Goal: Use online tool/utility

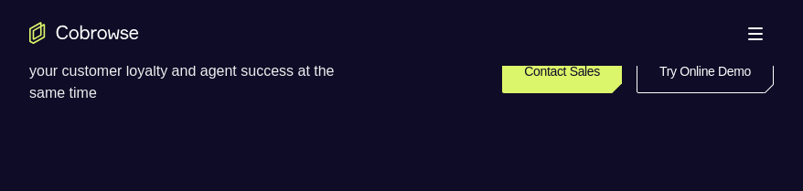
scroll to position [479, 0]
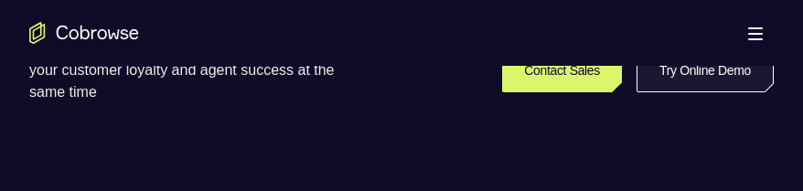
click at [742, 76] on link "Try Online Demo" at bounding box center [705, 70] width 137 height 44
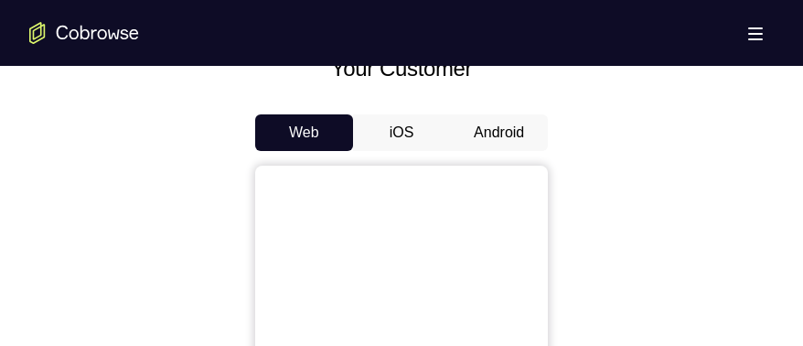
scroll to position [848, 0]
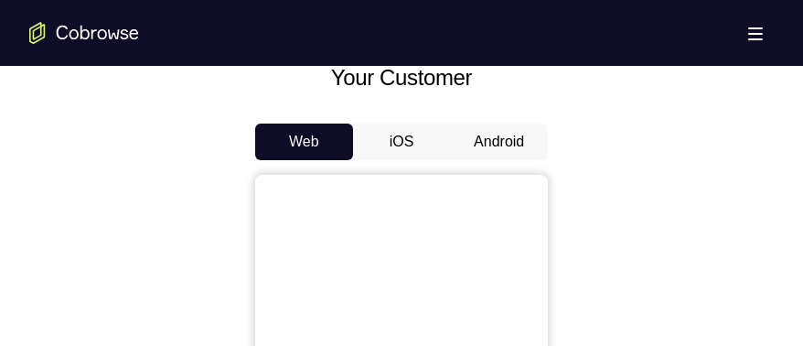
click at [493, 144] on button "Android" at bounding box center [499, 141] width 98 height 37
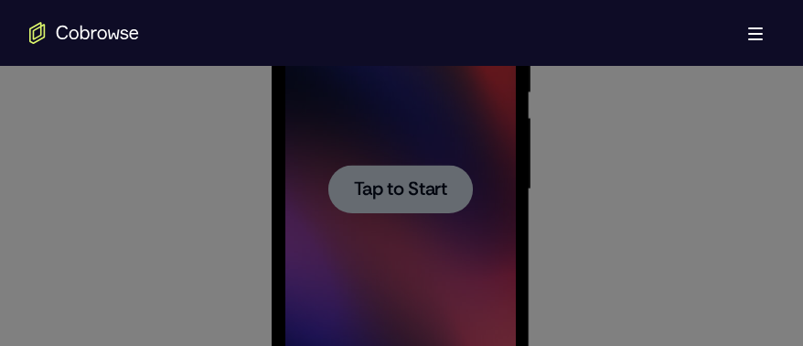
scroll to position [0, 0]
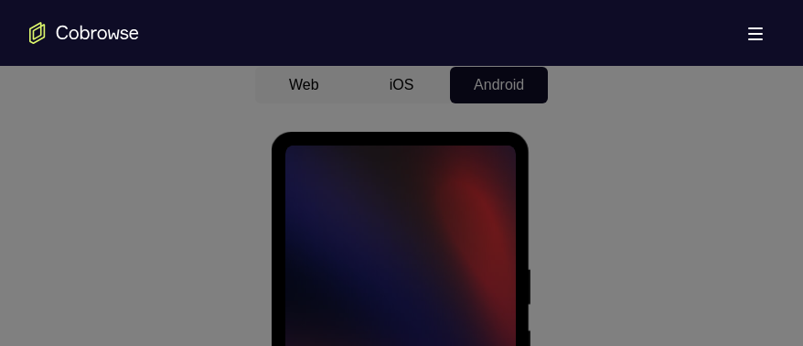
scroll to position [912, 0]
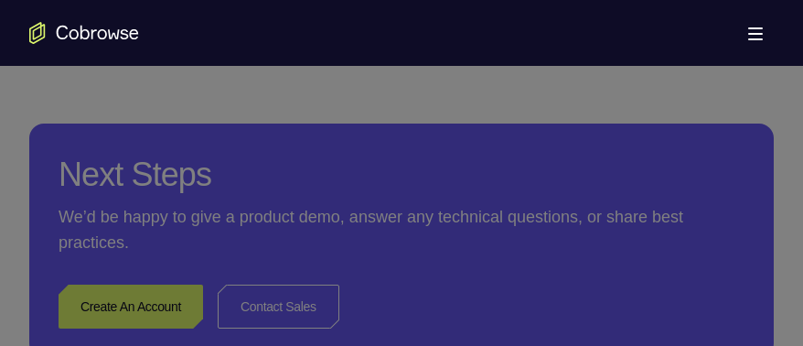
scroll to position [1557, 0]
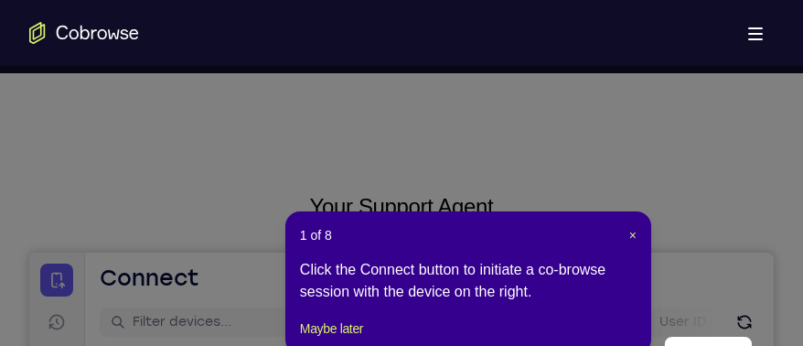
scroll to position [61, 0]
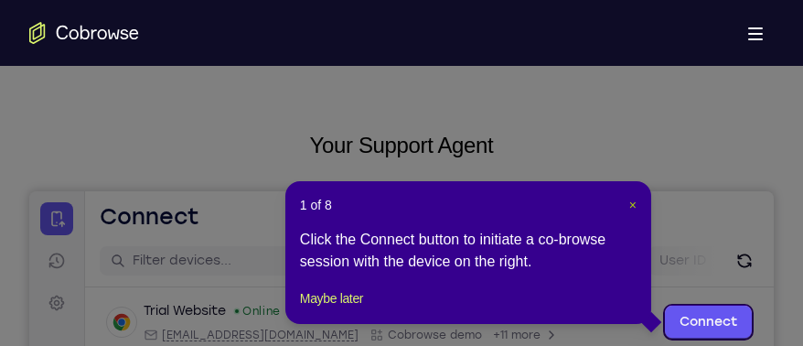
click at [631, 190] on span "×" at bounding box center [632, 205] width 7 height 15
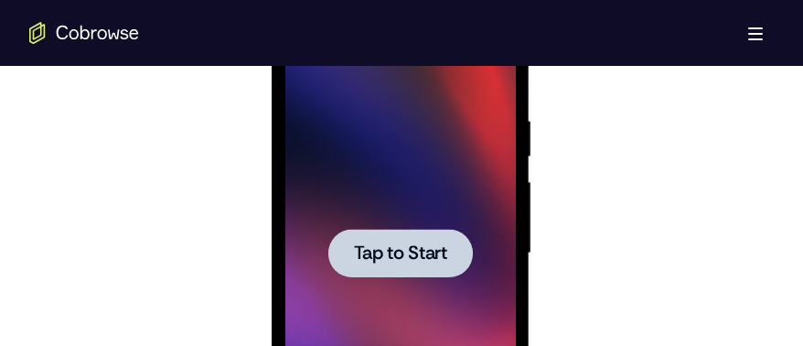
scroll to position [1060, 0]
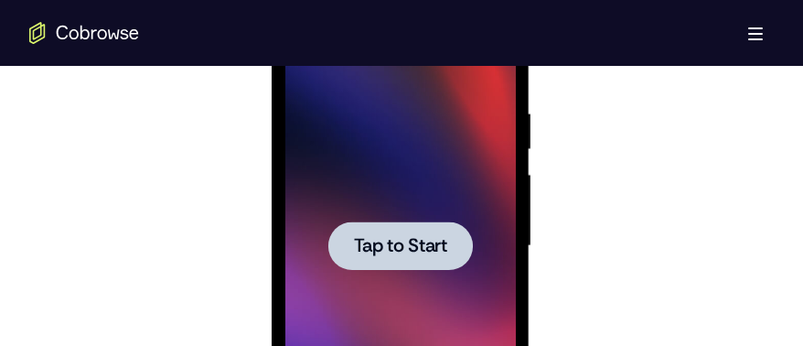
click at [435, 190] on span "Tap to Start" at bounding box center [399, 246] width 93 height 18
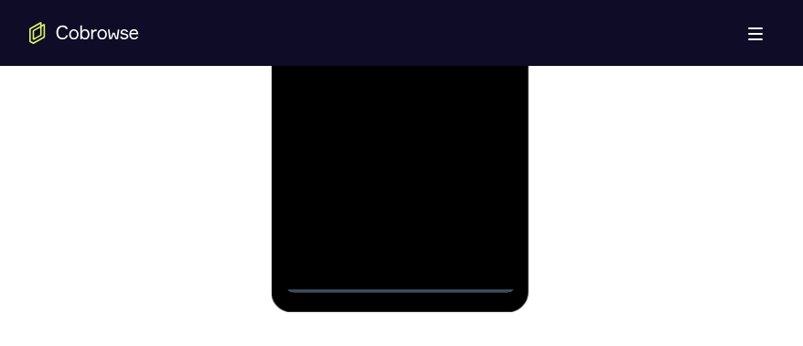
scroll to position [1279, 0]
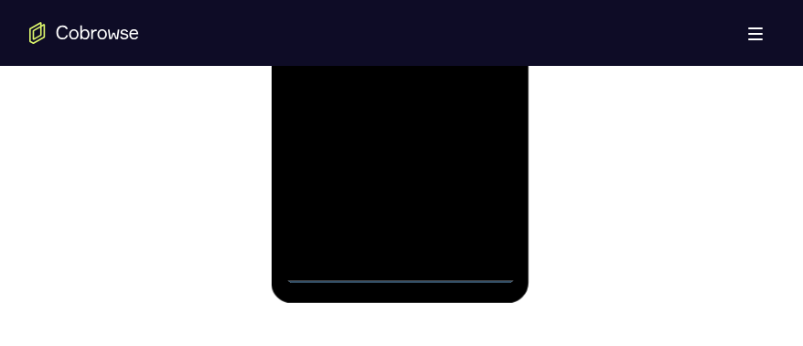
click at [401, 190] on div at bounding box center [399, 27] width 231 height 512
click at [482, 190] on div at bounding box center [399, 27] width 231 height 512
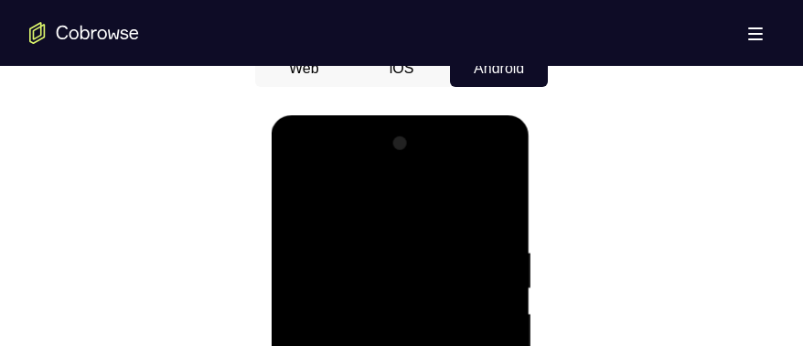
scroll to position [920, 0]
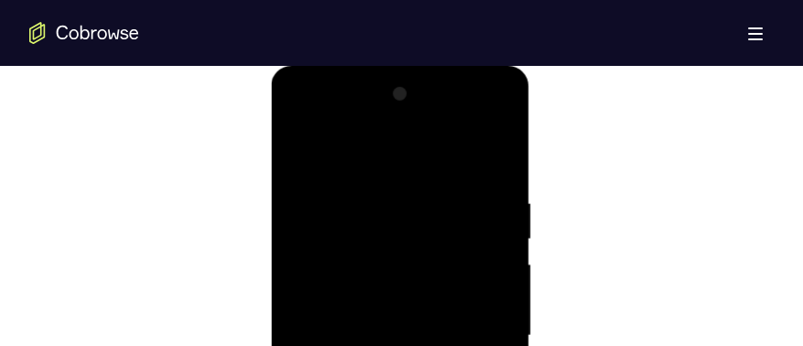
scroll to position [986, 0]
click at [418, 190] on div at bounding box center [399, 320] width 231 height 512
click at [399, 190] on div at bounding box center [399, 320] width 231 height 512
click at [376, 190] on div at bounding box center [399, 320] width 231 height 512
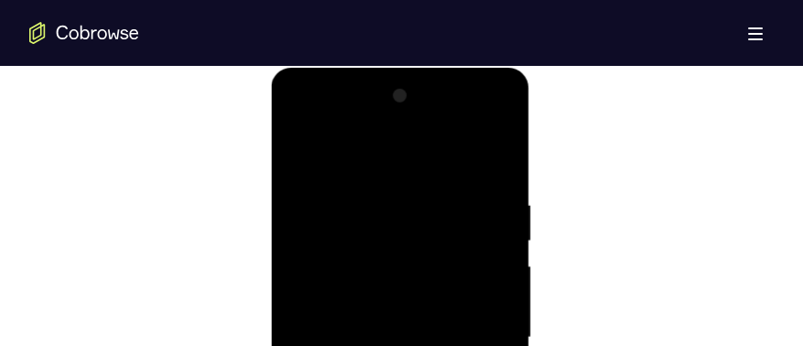
click at [491, 152] on div at bounding box center [399, 337] width 231 height 512
click at [361, 190] on div at bounding box center [399, 337] width 231 height 512
click at [365, 190] on div at bounding box center [399, 337] width 231 height 512
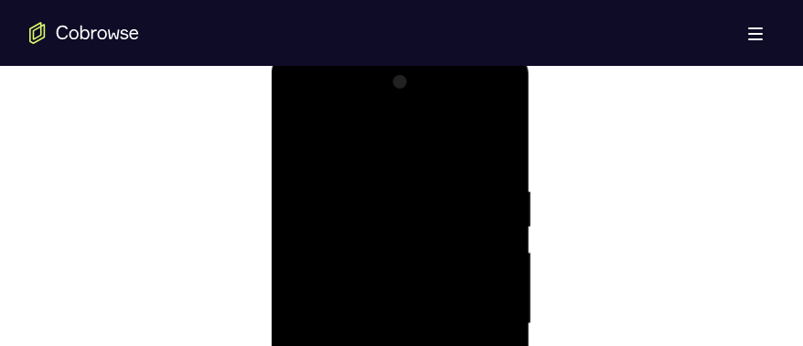
scroll to position [981, 0]
click at [486, 146] on div at bounding box center [399, 325] width 231 height 512
click at [316, 190] on div at bounding box center [399, 122] width 231 height 512
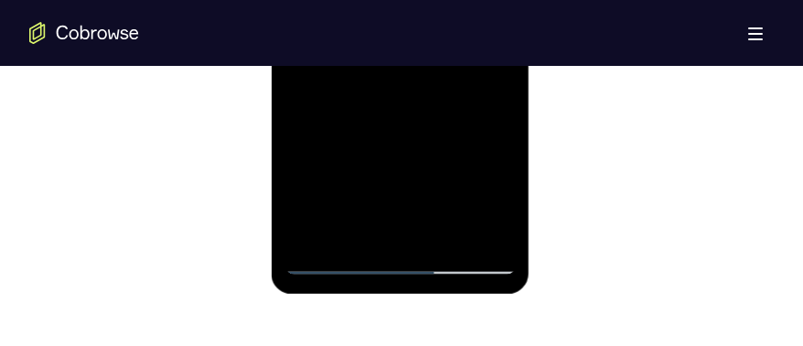
scroll to position [1294, 0]
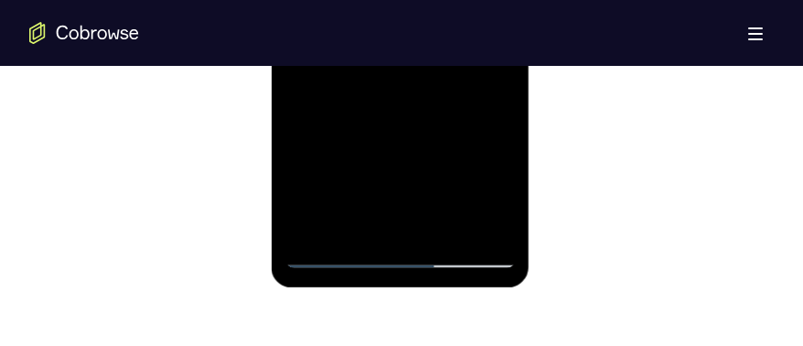
click at [363, 190] on div at bounding box center [399, 12] width 231 height 512
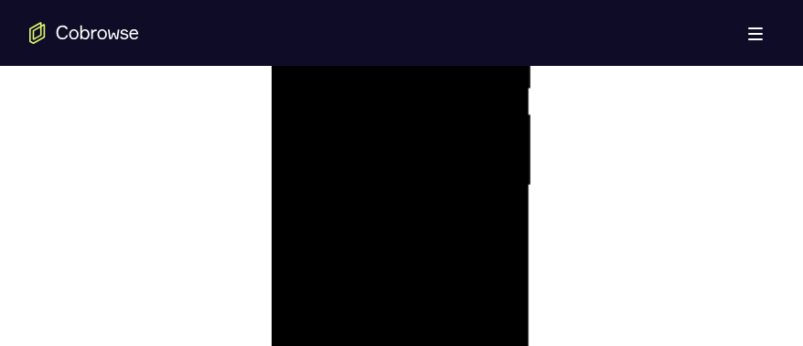
scroll to position [1142, 0]
click at [416, 190] on div at bounding box center [399, 164] width 231 height 512
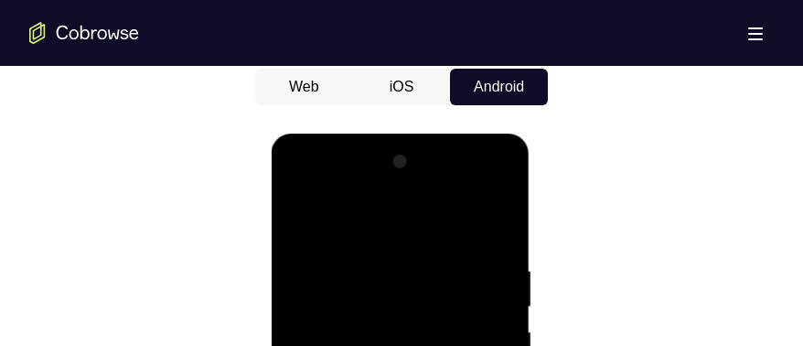
scroll to position [910, 0]
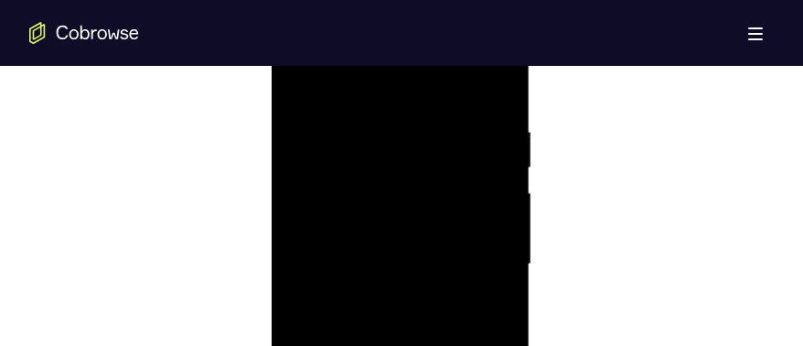
scroll to position [1045, 0]
click at [363, 146] on div at bounding box center [399, 261] width 231 height 512
click at [367, 158] on div at bounding box center [399, 261] width 231 height 512
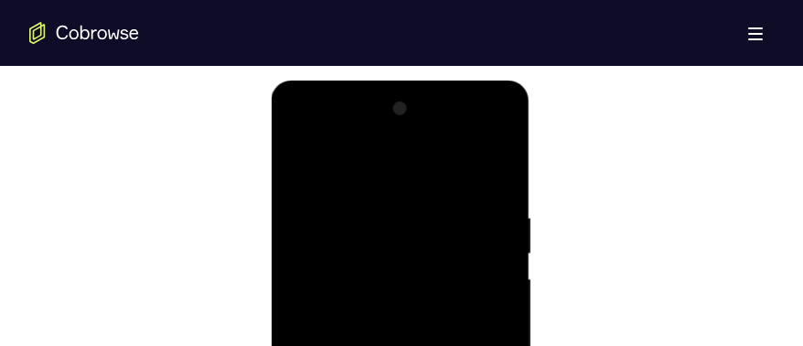
scroll to position [954, 0]
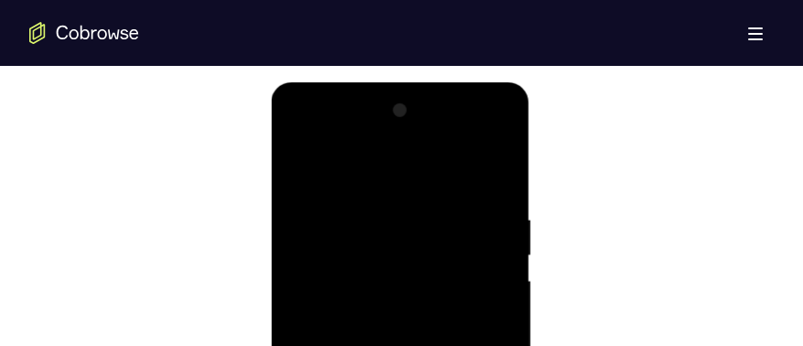
click at [391, 173] on div at bounding box center [399, 352] width 231 height 512
click at [388, 190] on div at bounding box center [399, 352] width 231 height 512
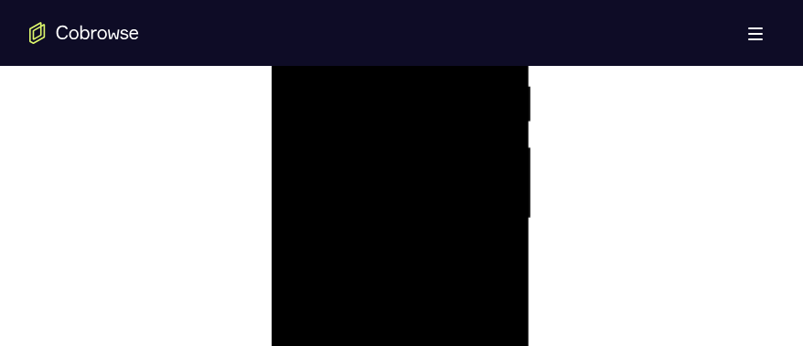
scroll to position [1088, 0]
click at [387, 152] on div at bounding box center [399, 218] width 231 height 512
click at [374, 134] on div at bounding box center [399, 218] width 231 height 512
click at [381, 149] on div at bounding box center [399, 218] width 231 height 512
click at [411, 178] on div at bounding box center [399, 218] width 231 height 512
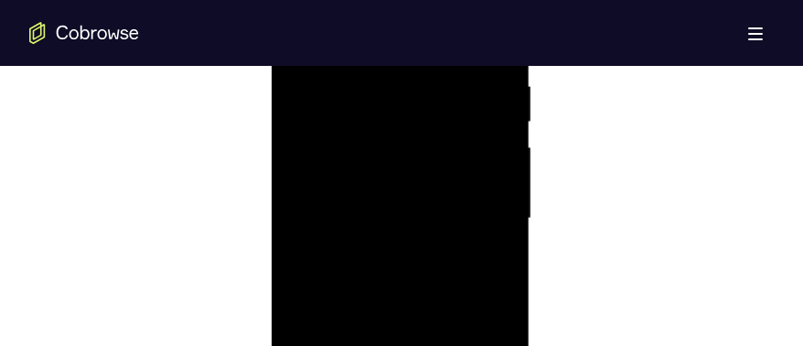
click at [333, 161] on div at bounding box center [399, 218] width 231 height 512
click at [417, 156] on div at bounding box center [399, 218] width 231 height 512
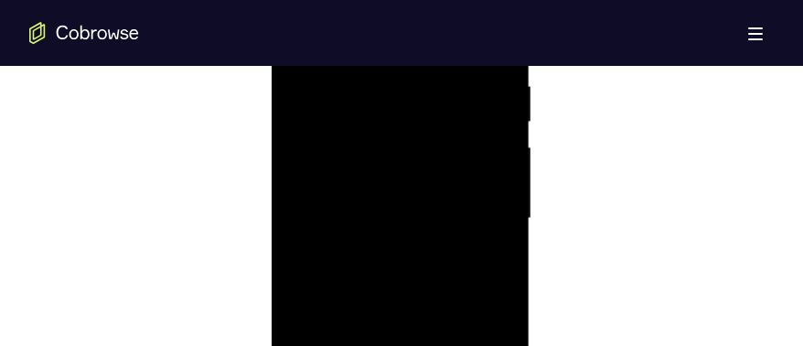
click at [417, 156] on div at bounding box center [399, 218] width 231 height 512
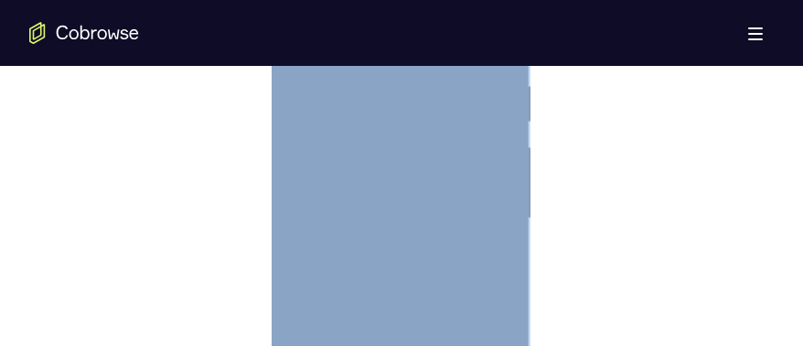
click at [425, 158] on div at bounding box center [399, 218] width 231 height 512
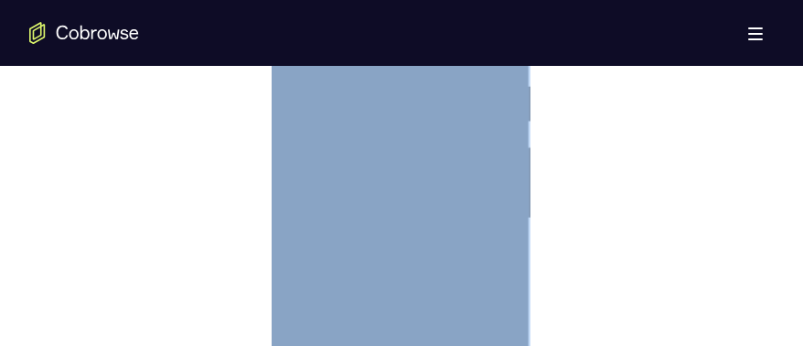
click at [398, 159] on div at bounding box center [399, 218] width 231 height 512
click at [376, 156] on div at bounding box center [399, 218] width 231 height 512
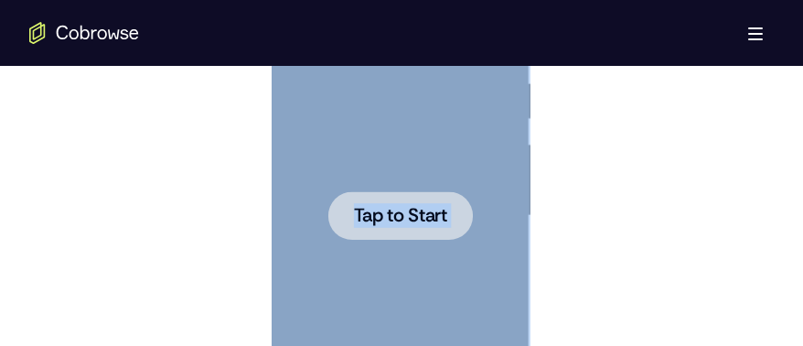
scroll to position [1083, 0]
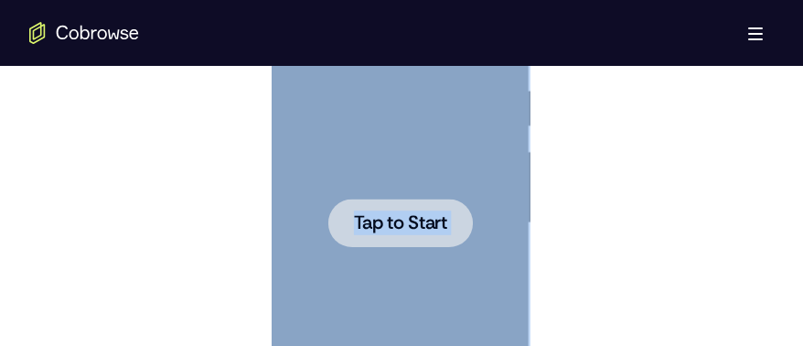
click at [422, 190] on span "Tap to Start" at bounding box center [399, 223] width 93 height 18
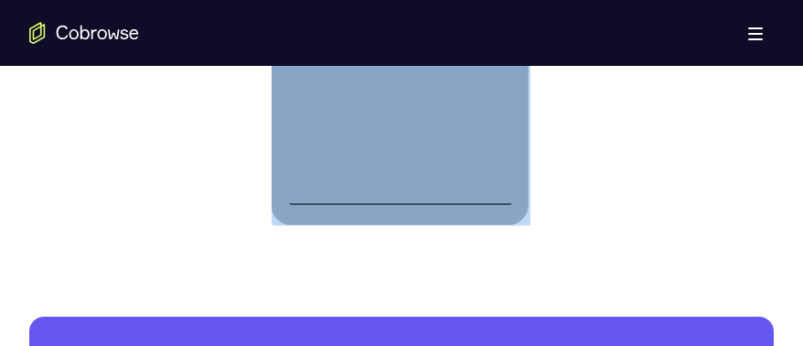
scroll to position [1361, 0]
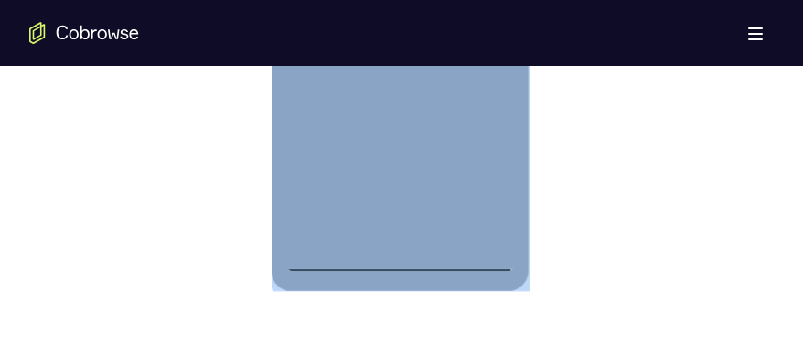
scroll to position [1285, 0]
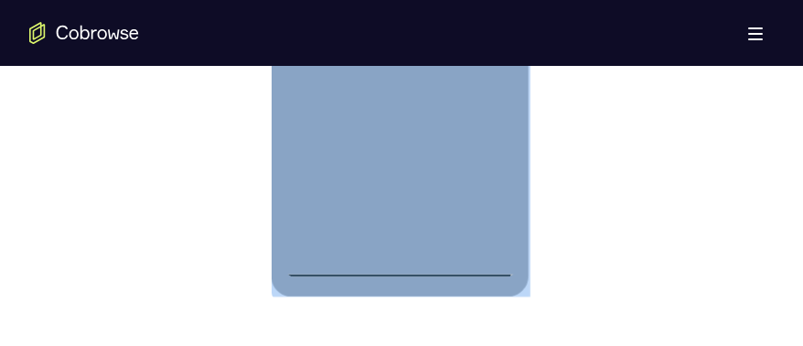
click at [440, 190] on div at bounding box center [399, 21] width 231 height 512
click at [397, 190] on div at bounding box center [399, 21] width 231 height 512
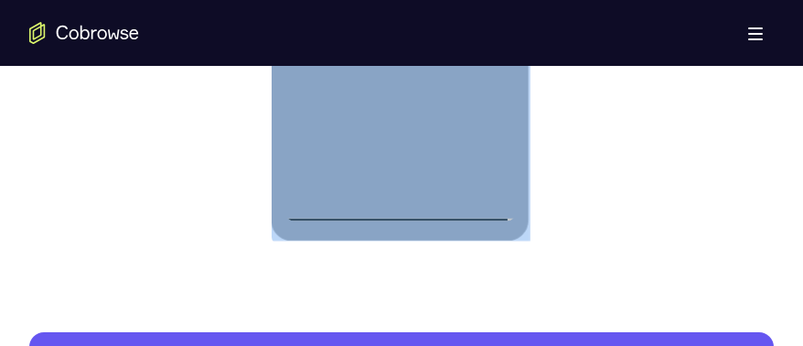
scroll to position [1346, 0]
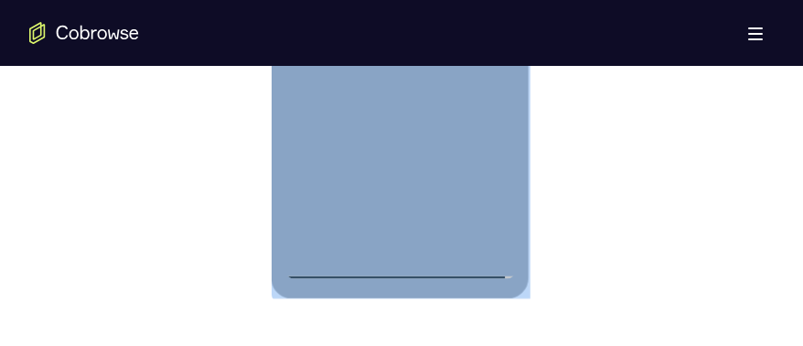
scroll to position [1282, 0]
click at [486, 190] on div at bounding box center [399, 24] width 231 height 512
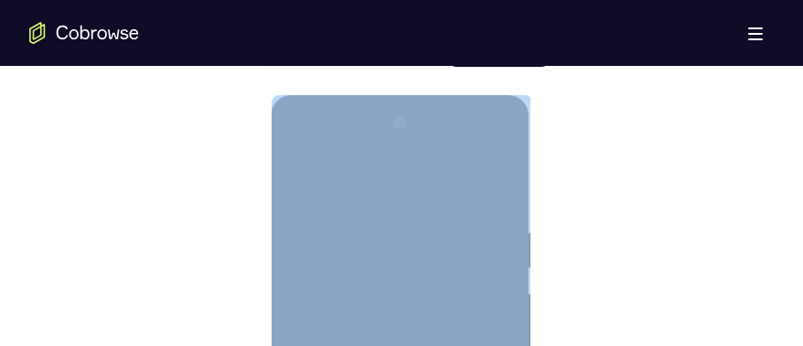
scroll to position [937, 0]
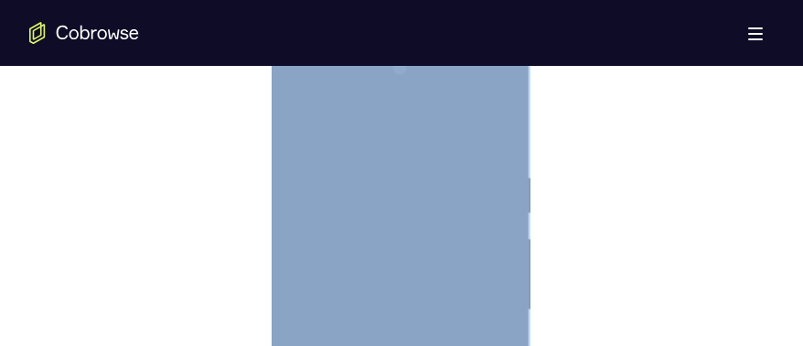
scroll to position [1003, 0]
click at [424, 190] on div at bounding box center [399, 303] width 231 height 512
click at [364, 152] on div at bounding box center [399, 303] width 231 height 512
click at [391, 183] on div at bounding box center [399, 251] width 231 height 512
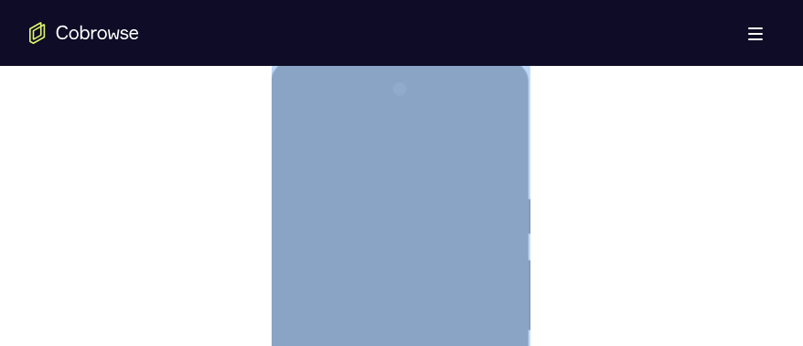
scroll to position [977, 0]
click at [488, 148] on div at bounding box center [399, 329] width 231 height 512
click at [370, 190] on div at bounding box center [399, 249] width 231 height 512
click at [373, 190] on div at bounding box center [399, 249] width 231 height 512
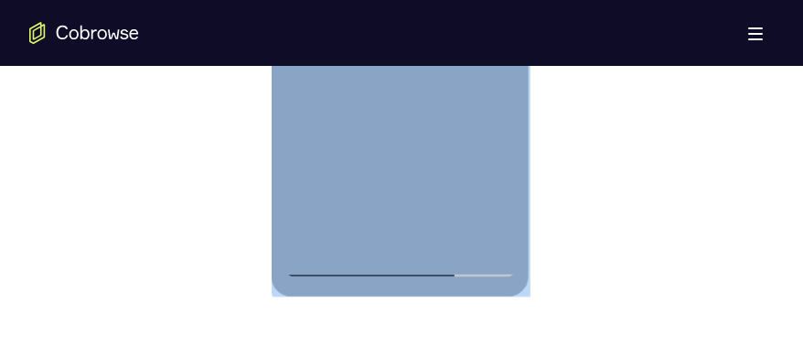
scroll to position [1286, 0]
click at [443, 190] on div at bounding box center [399, 20] width 231 height 512
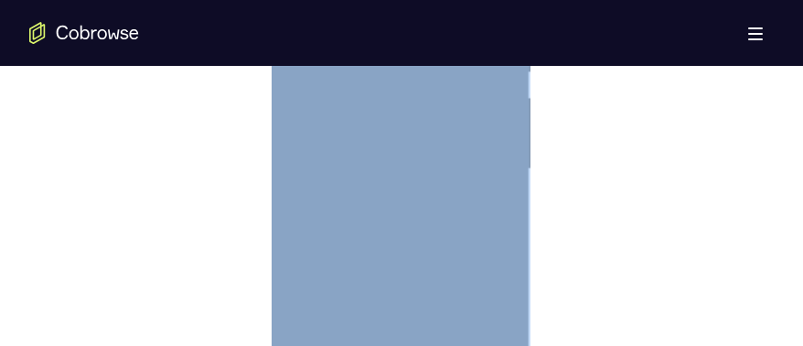
scroll to position [1132, 0]
click at [325, 190] on div at bounding box center [399, 175] width 231 height 512
click at [381, 190] on div at bounding box center [399, 208] width 231 height 512
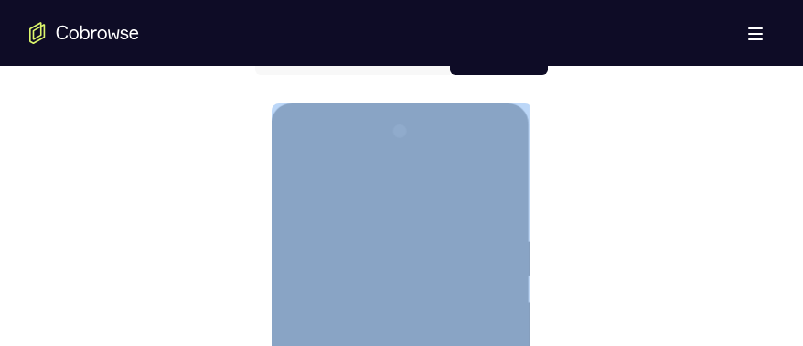
scroll to position [932, 0]
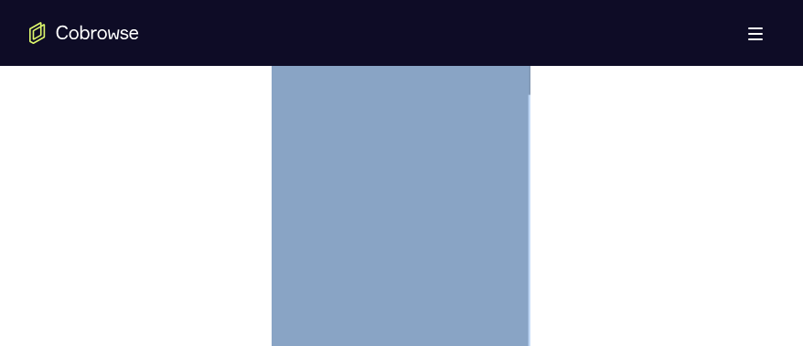
scroll to position [1210, 0]
click at [479, 190] on div at bounding box center [399, 96] width 231 height 512
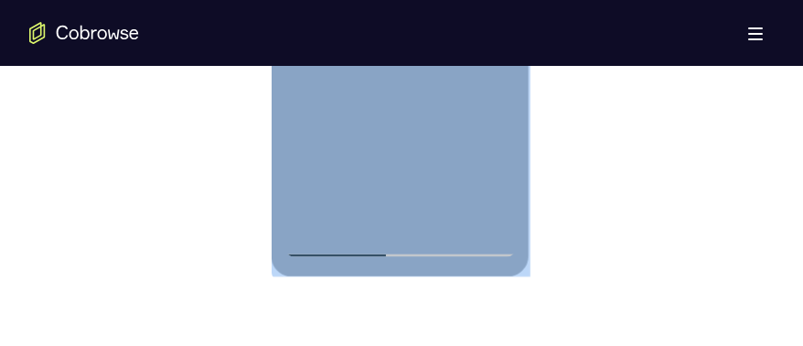
scroll to position [1306, 0]
click at [332, 190] on div at bounding box center [399, 0] width 231 height 512
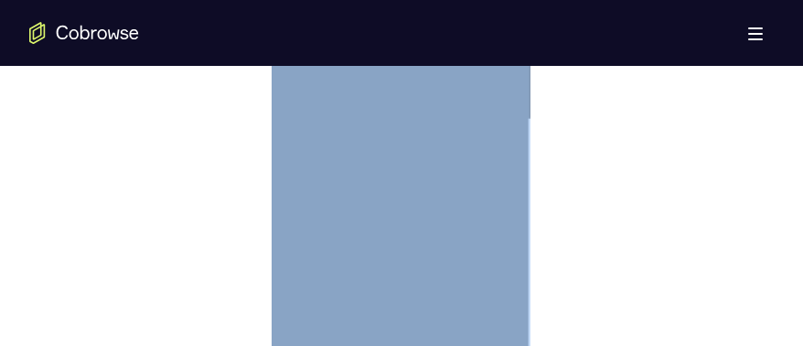
scroll to position [1186, 0]
click at [316, 190] on div at bounding box center [399, 120] width 231 height 512
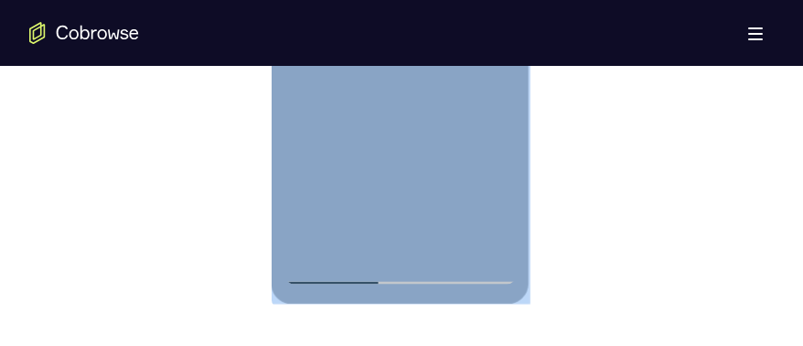
scroll to position [1280, 0]
click at [319, 190] on div at bounding box center [399, 26] width 231 height 512
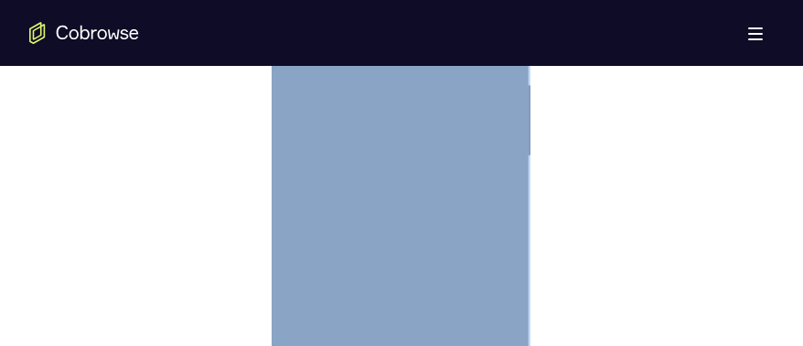
scroll to position [1153, 0]
click at [349, 177] on div at bounding box center [399, 154] width 231 height 512
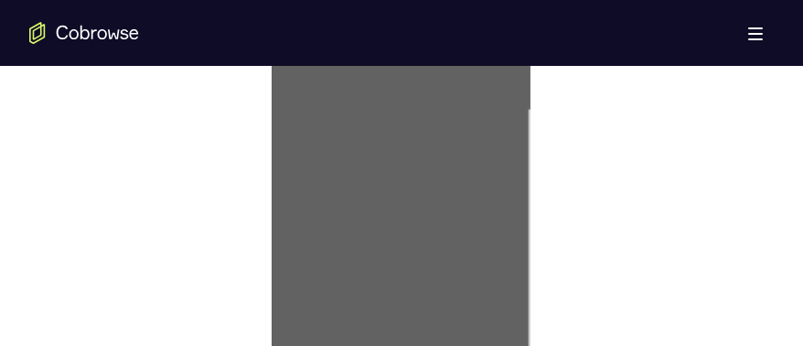
click at [220, 139] on div at bounding box center [401, 108] width 745 height 563
